Goal: Information Seeking & Learning: Learn about a topic

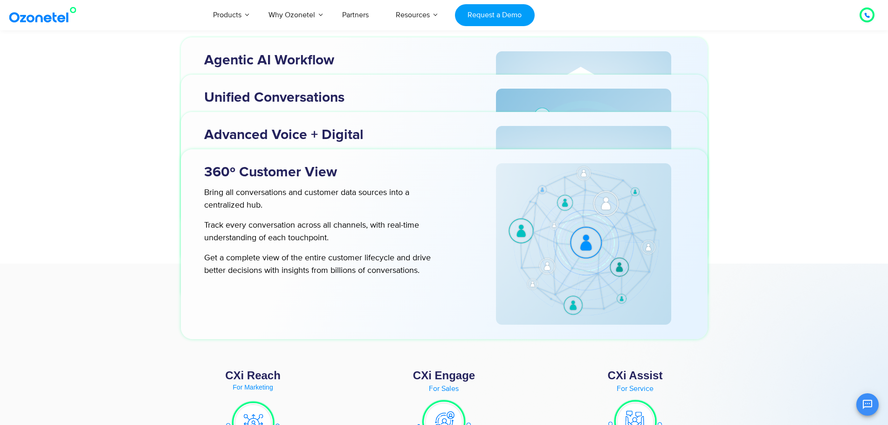
scroll to position [3216, 0]
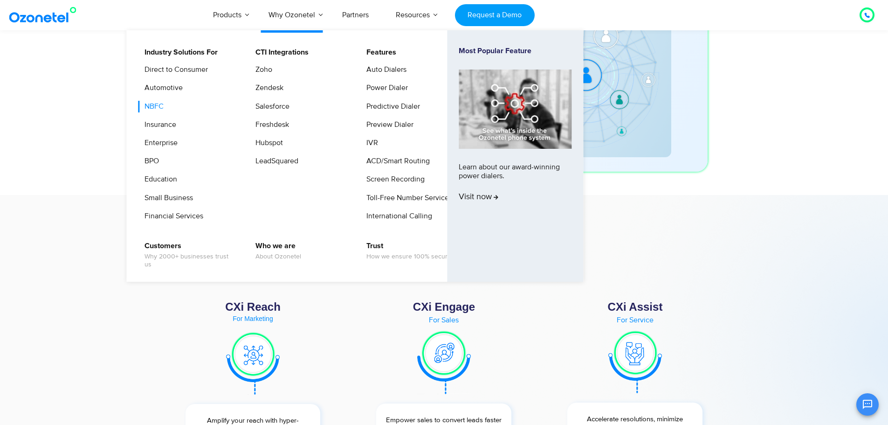
click at [161, 108] on link "NBFC" at bounding box center [151, 107] width 27 height 12
click at [151, 108] on link "NBFC" at bounding box center [151, 107] width 27 height 12
click at [153, 103] on link "NBFC" at bounding box center [151, 107] width 27 height 12
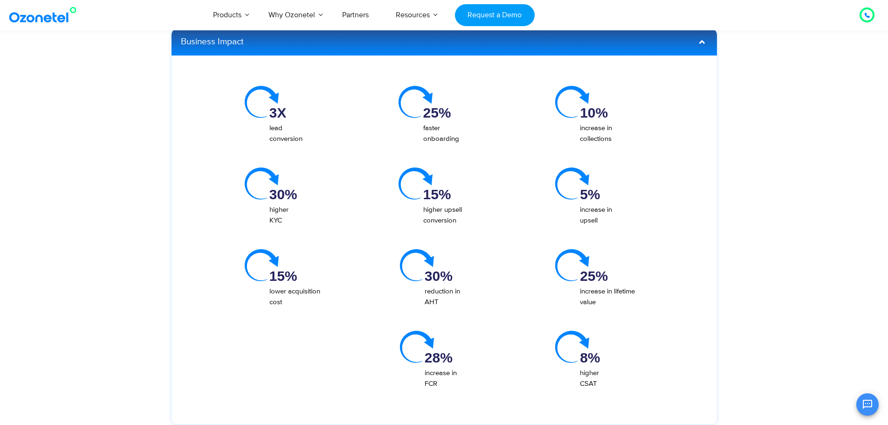
scroll to position [2097, 0]
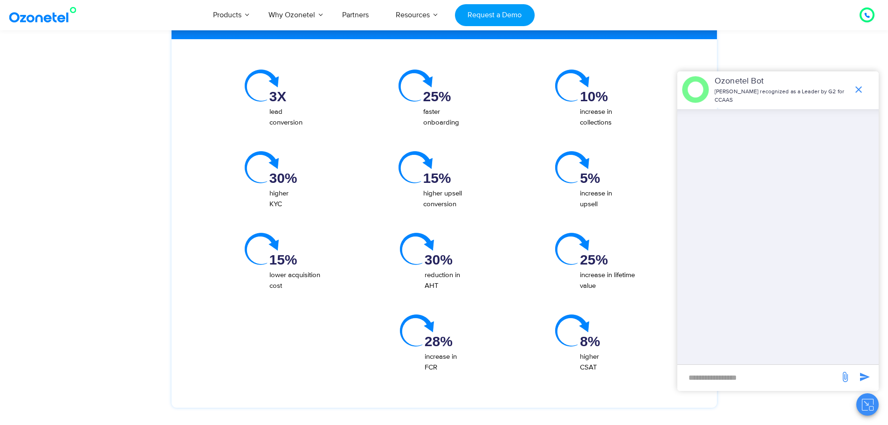
click at [742, 386] on div "​" at bounding box center [777, 377] width 201 height 27
click at [742, 380] on input "new-msg-input" at bounding box center [758, 377] width 153 height 16
type input "*****"
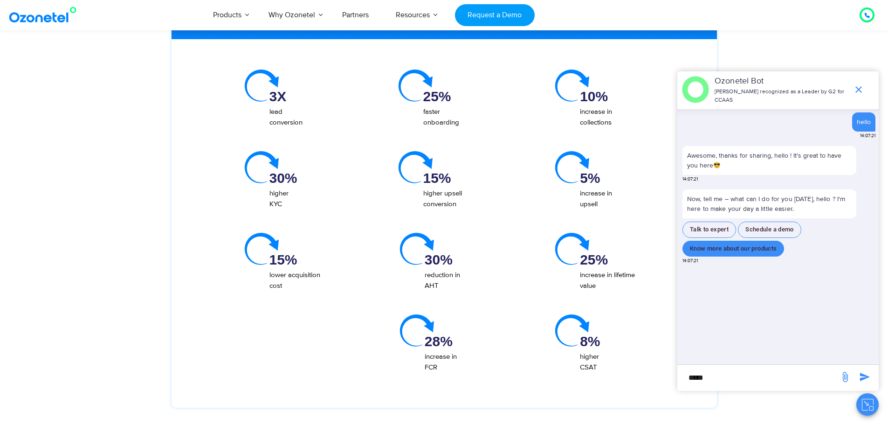
click at [770, 251] on button "Know more about our products" at bounding box center [733, 249] width 102 height 16
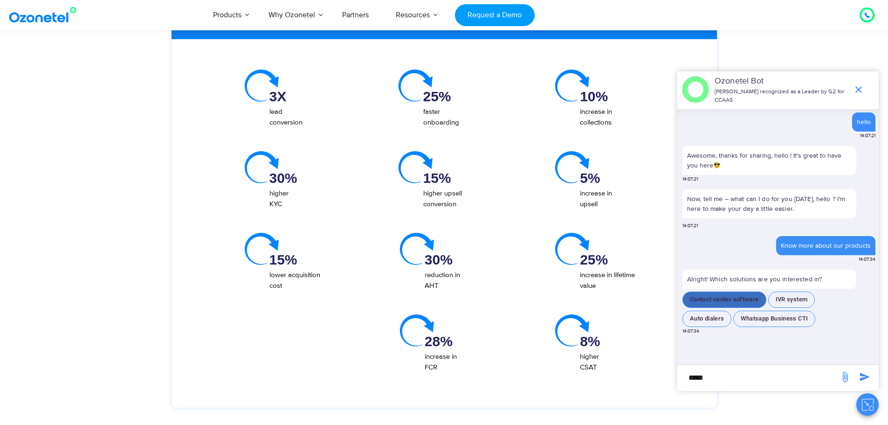
click at [724, 302] on button "Contact center software" at bounding box center [724, 299] width 84 height 16
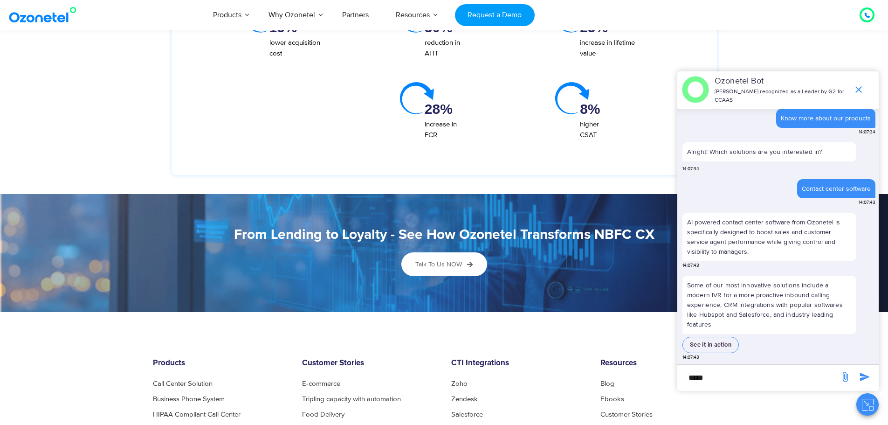
scroll to position [2331, 0]
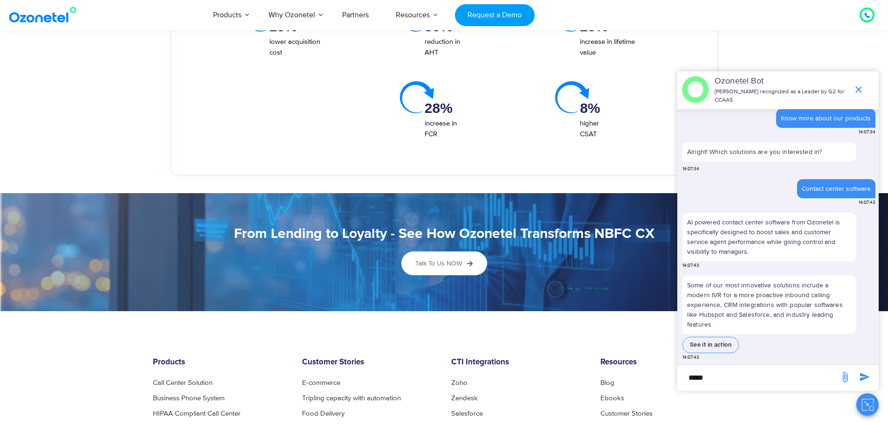
click at [719, 383] on input "*****" at bounding box center [758, 377] width 153 height 16
type input "**********"
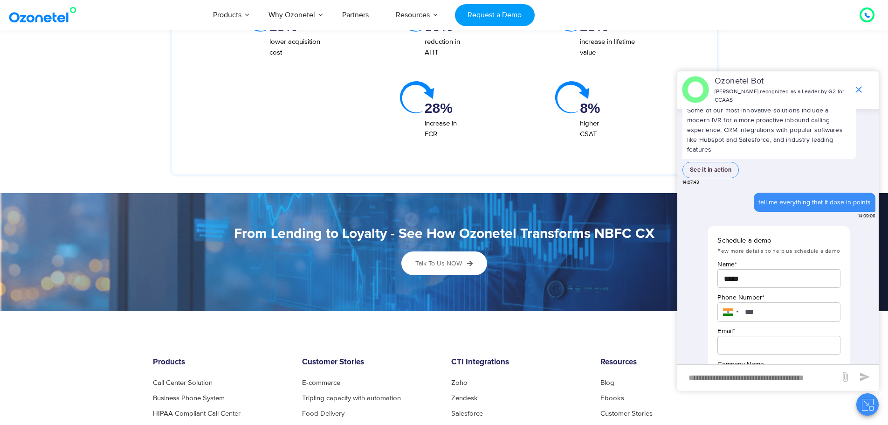
scroll to position [337, 0]
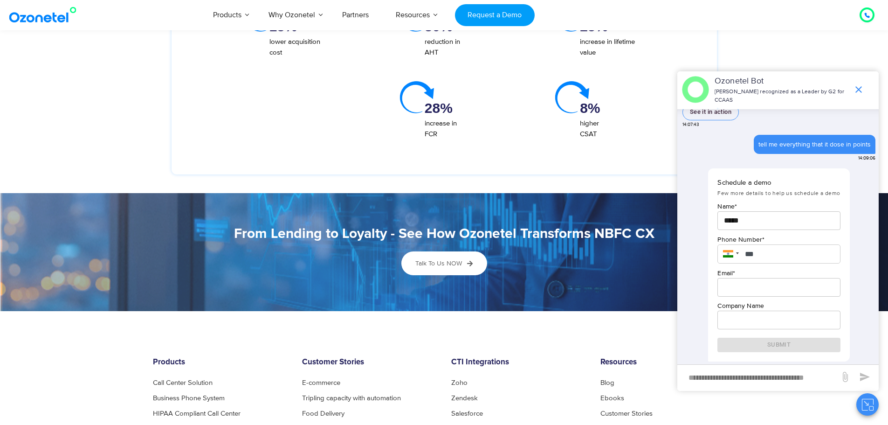
click at [859, 90] on icon "end chat or minimize" at bounding box center [858, 89] width 7 height 7
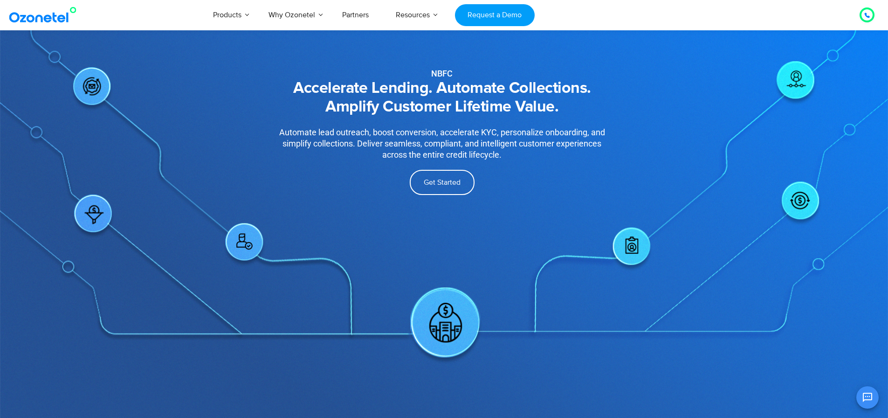
scroll to position [0, 0]
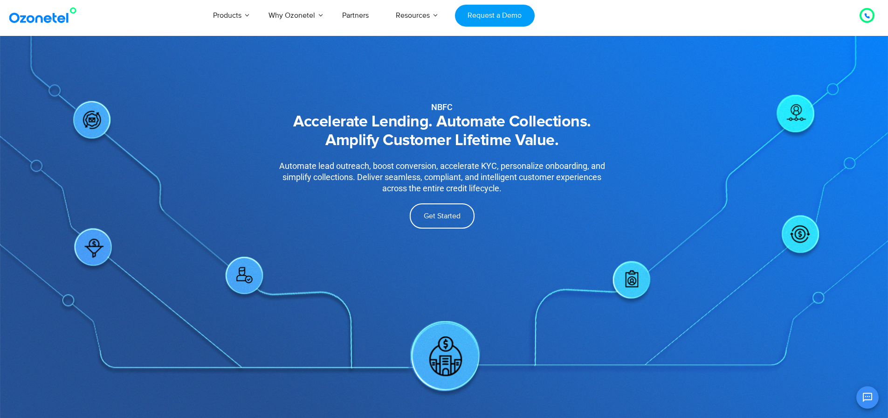
click at [38, 19] on img at bounding box center [45, 15] width 76 height 17
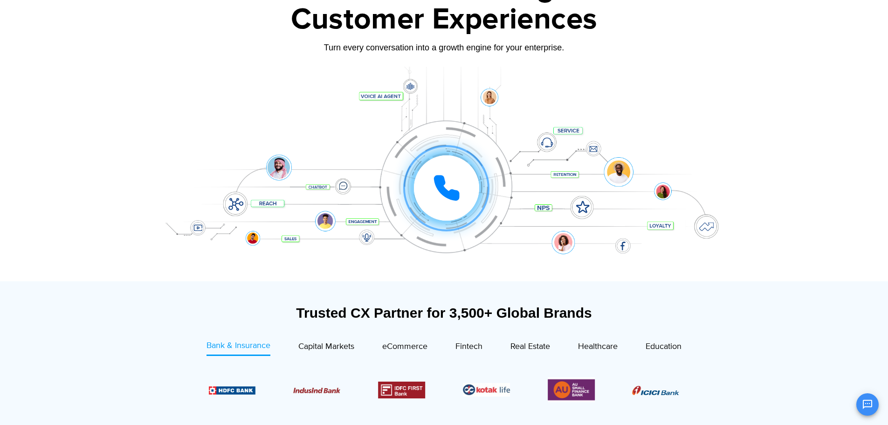
scroll to position [233, 0]
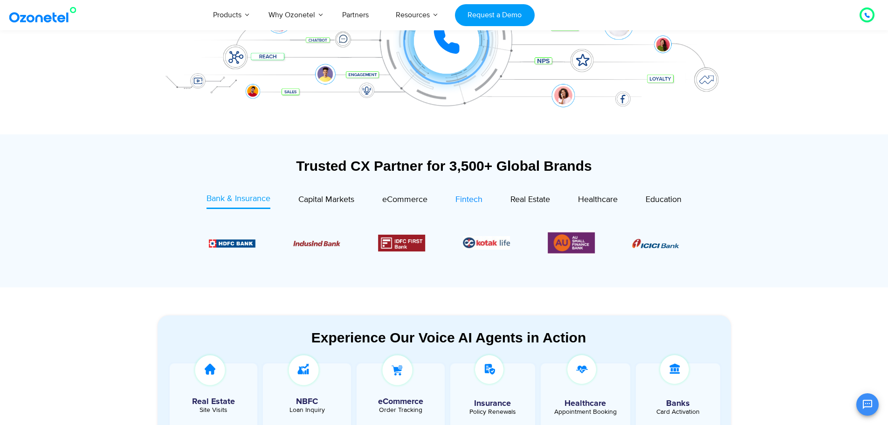
click at [472, 196] on span "Fintech" at bounding box center [468, 199] width 27 height 10
